Goal: Information Seeking & Learning: Check status

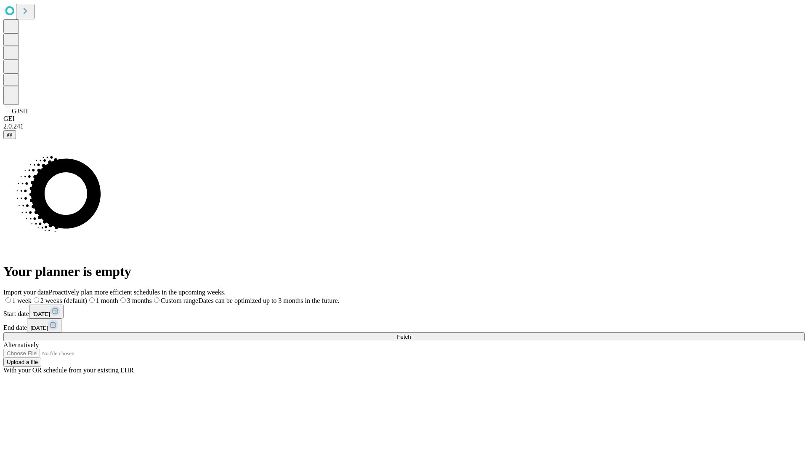
click at [411, 333] on span "Fetch" at bounding box center [404, 336] width 14 height 6
